Goal: Information Seeking & Learning: Learn about a topic

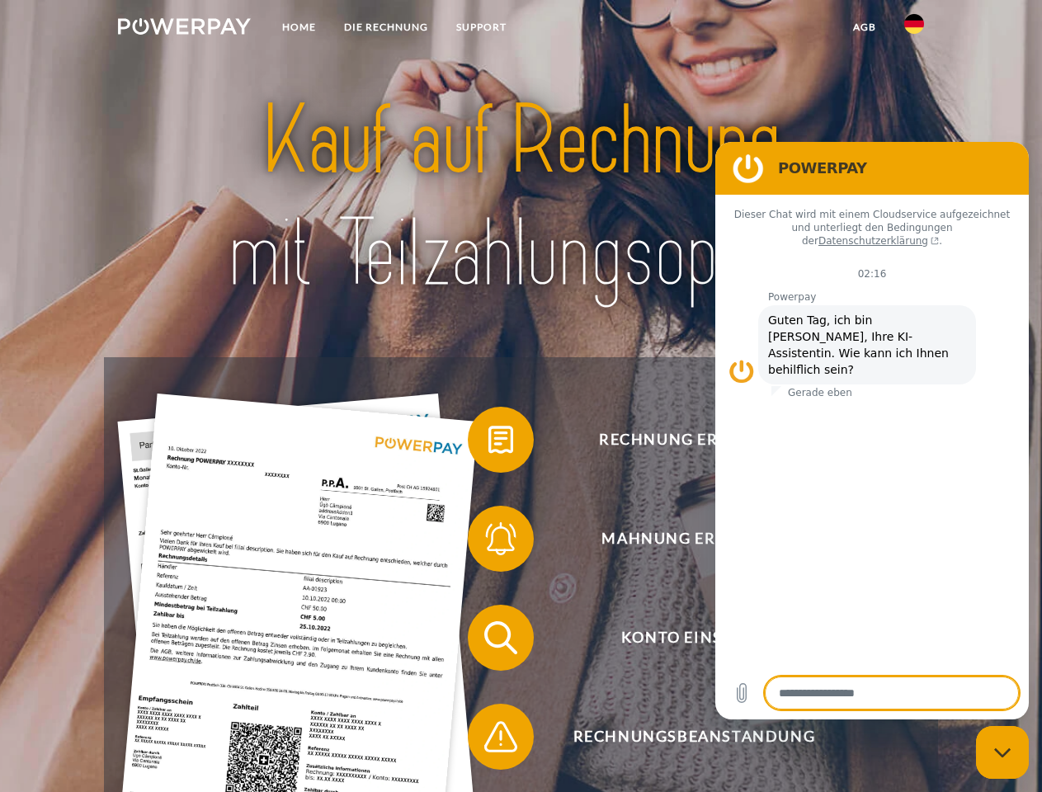
click at [184, 29] on img at bounding box center [184, 26] width 133 height 17
click at [915, 29] on img at bounding box center [915, 24] width 20 height 20
click at [864, 27] on link "agb" at bounding box center [864, 27] width 51 height 30
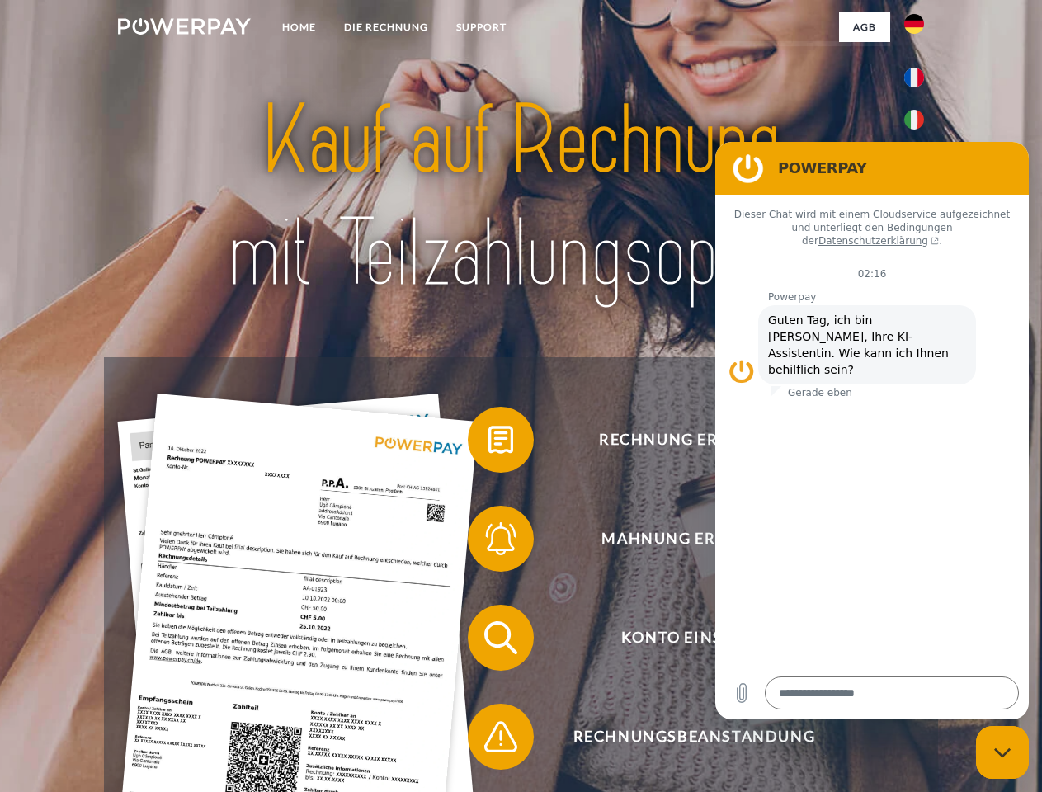
click at [489, 443] on span at bounding box center [476, 440] width 83 height 83
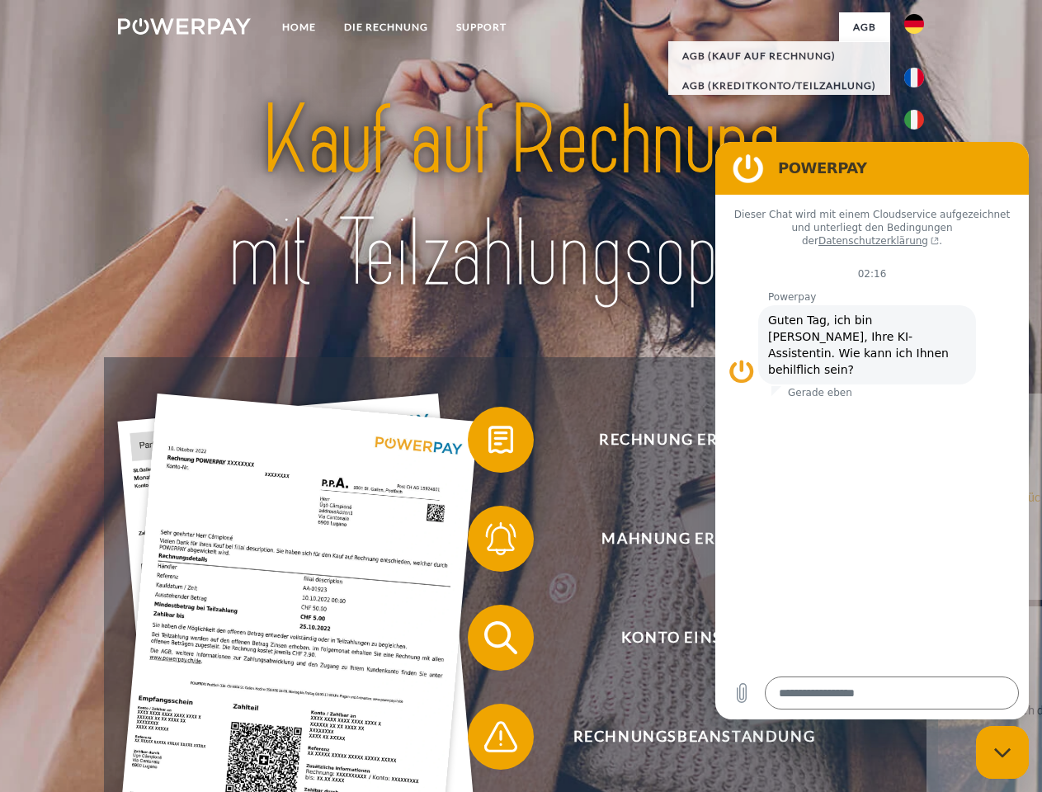
click at [489, 542] on span at bounding box center [476, 539] width 83 height 83
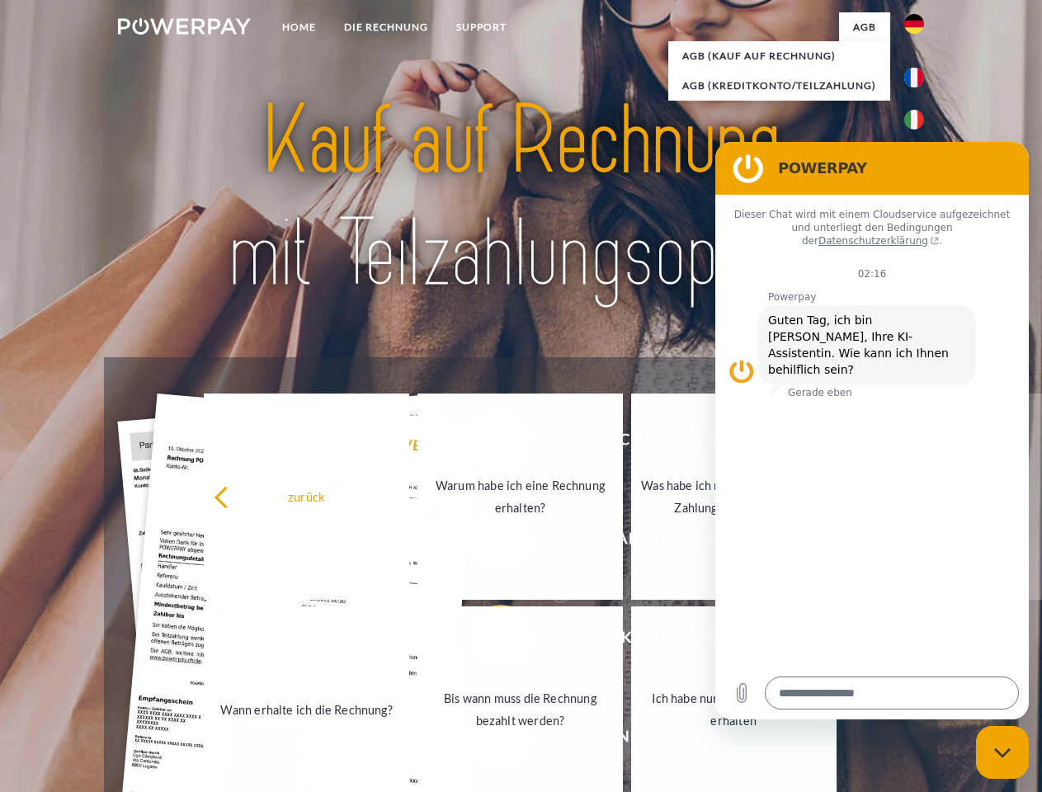
click at [489, 641] on link "Bis wann muss die Rechnung bezahlt werden?" at bounding box center [521, 710] width 206 height 206
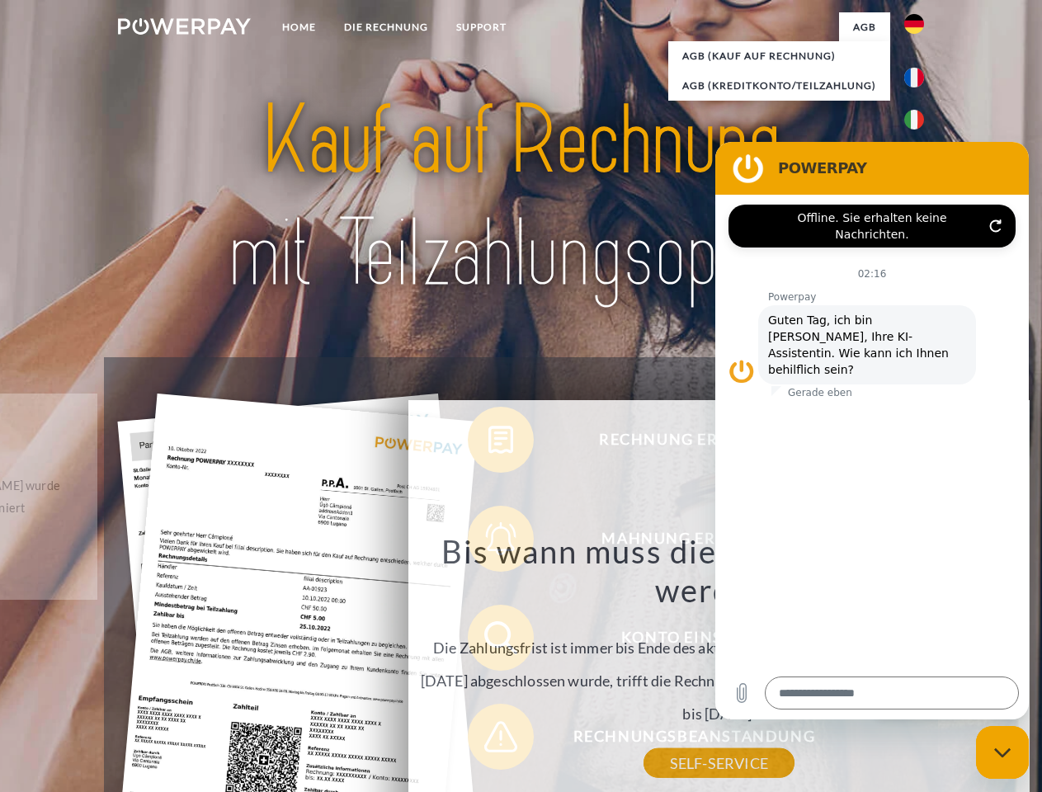
click at [489, 740] on div "Rechnung erhalten? Mahnung erhalten? Konto einsehen" at bounding box center [521, 687] width 834 height 660
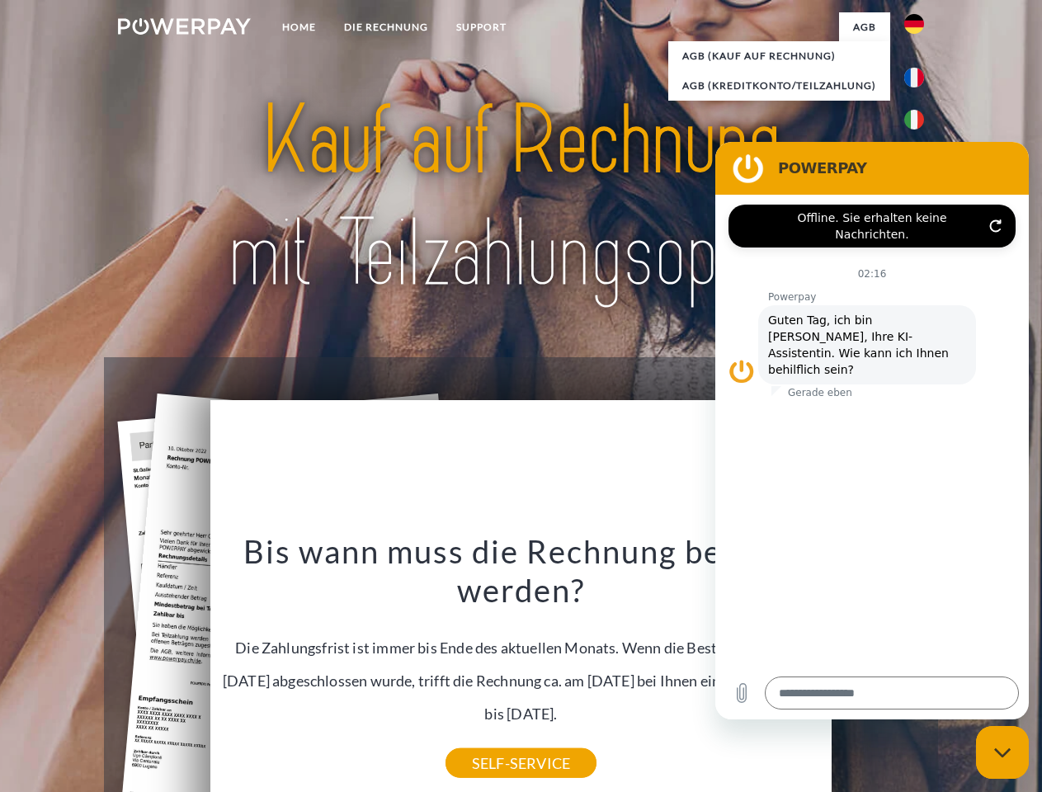
click at [1003, 753] on icon "Messaging-Fenster schließen" at bounding box center [1003, 753] width 17 height 11
type textarea "*"
